Goal: Information Seeking & Learning: Learn about a topic

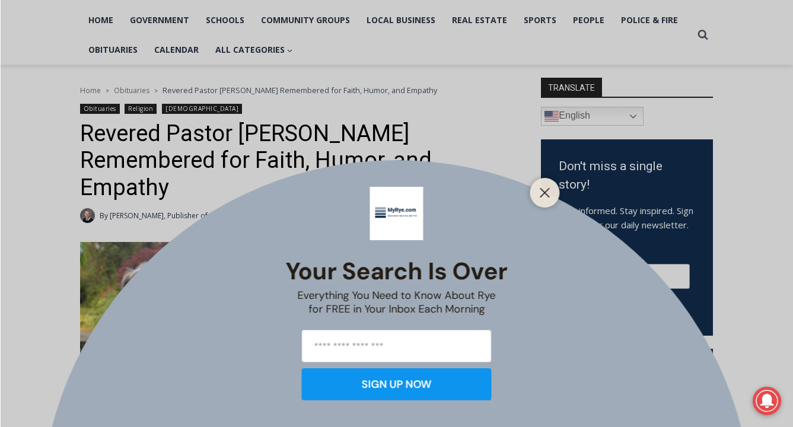
scroll to position [267, 0]
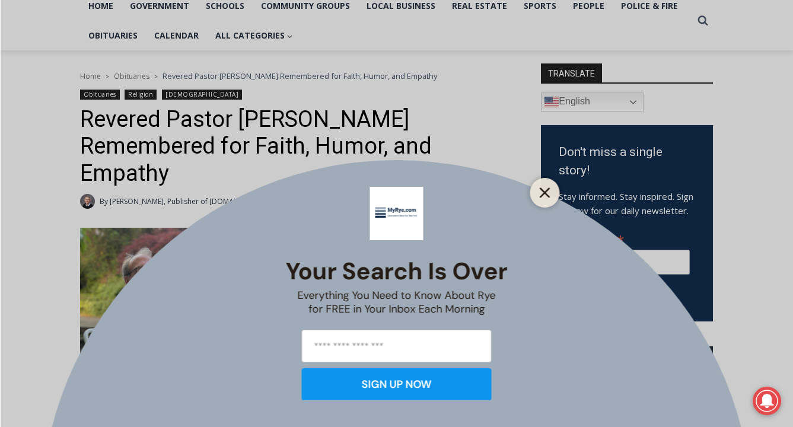
click at [547, 191] on line "Close" at bounding box center [545, 193] width 8 height 8
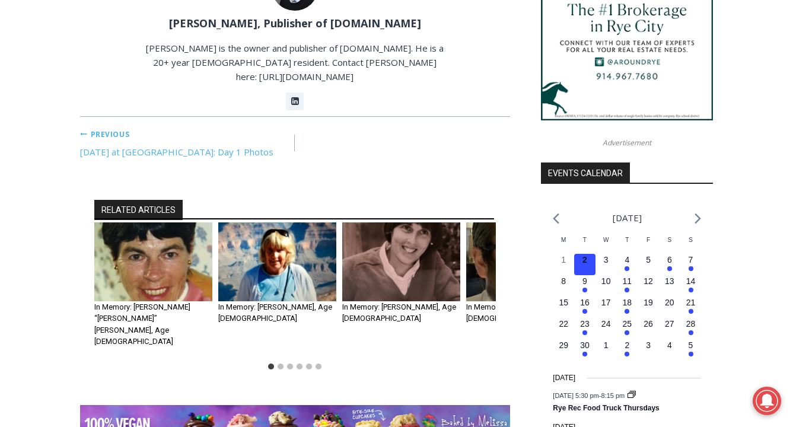
scroll to position [0, 0]
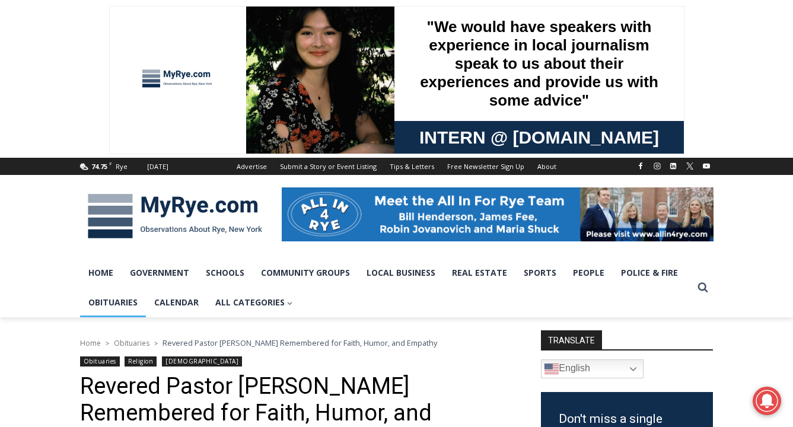
click at [129, 307] on link "Obituaries" at bounding box center [113, 303] width 66 height 30
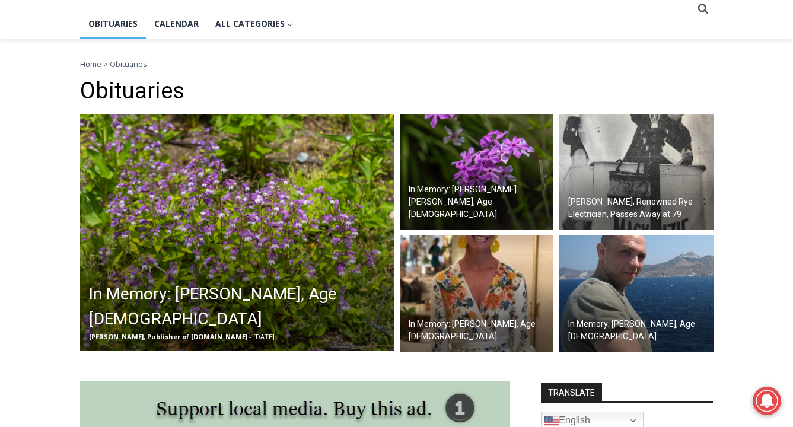
scroll to position [453, 0]
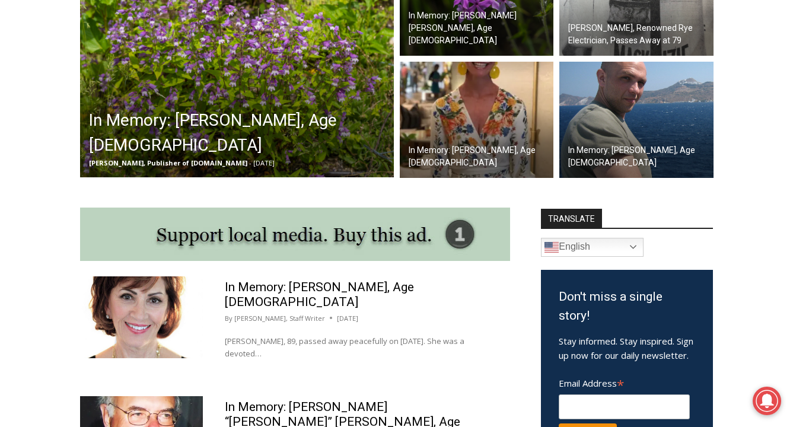
click at [493, 131] on img at bounding box center [477, 120] width 154 height 116
